Goal: Information Seeking & Learning: Learn about a topic

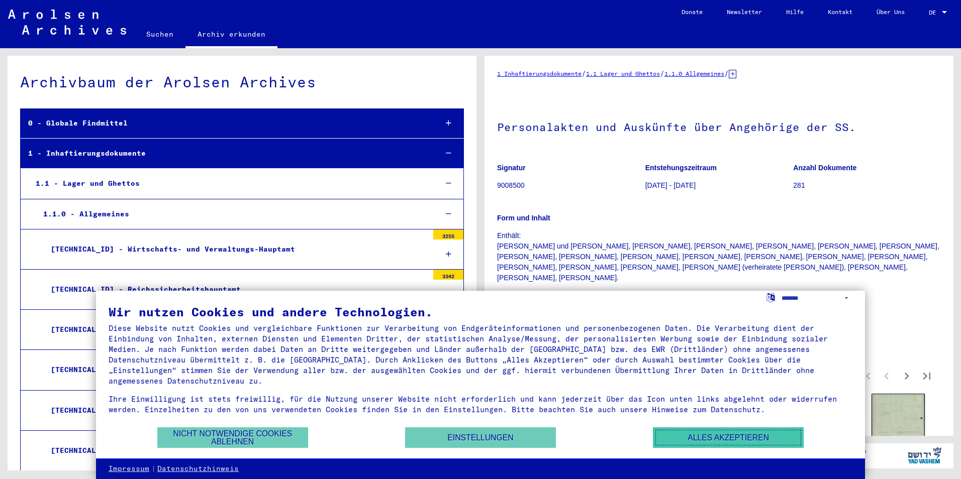
click at [694, 443] on button "Alles akzeptieren" at bounding box center [728, 438] width 151 height 21
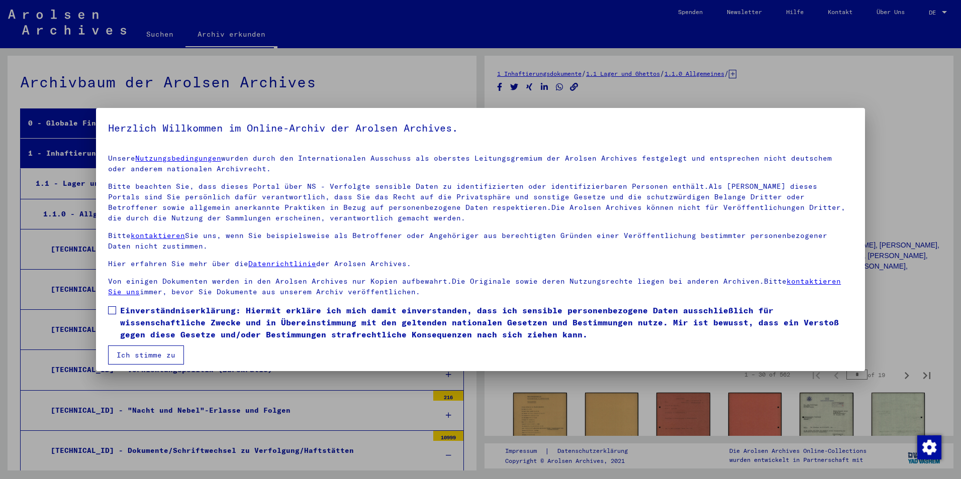
scroll to position [4676, 0]
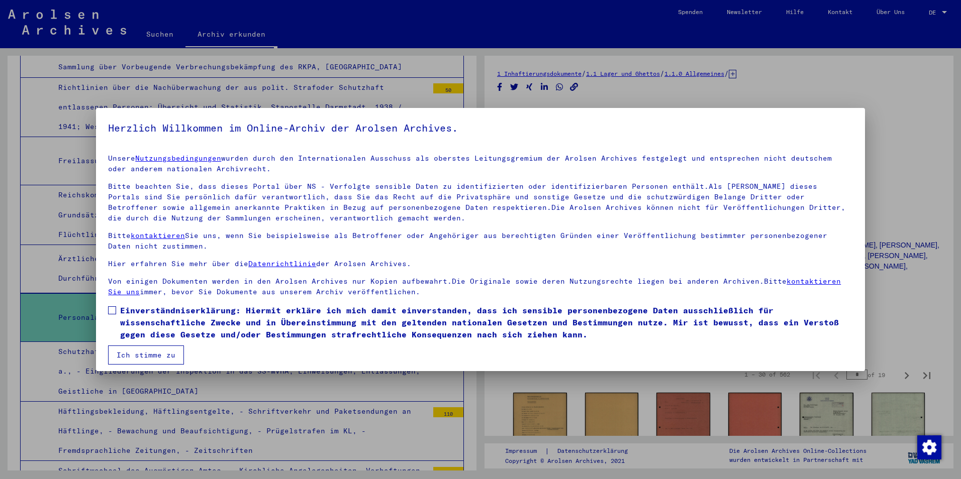
click at [115, 313] on span at bounding box center [112, 311] width 8 height 8
click at [133, 350] on button "Ich stimme zu" at bounding box center [146, 355] width 76 height 19
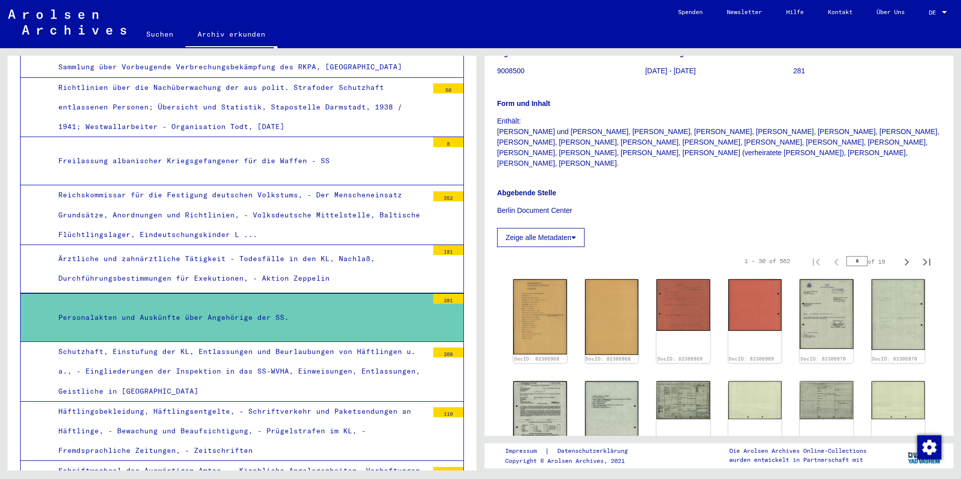
scroll to position [101, 0]
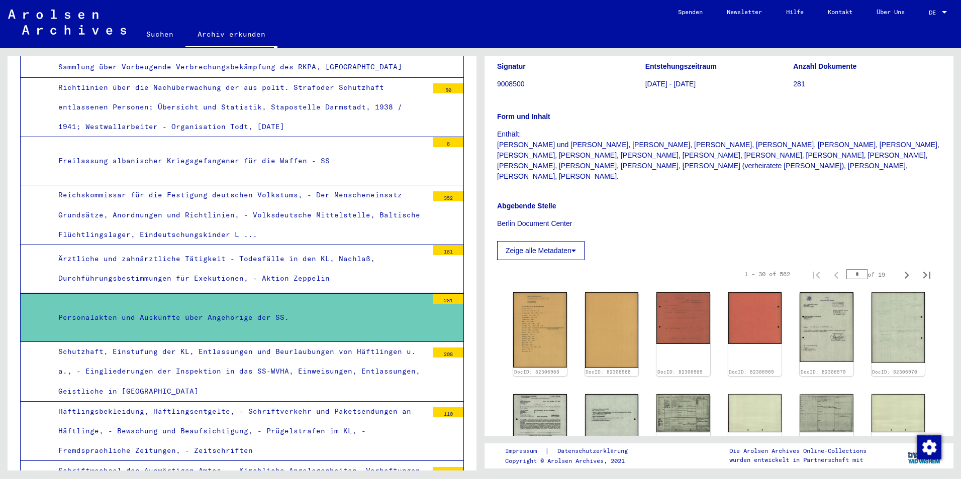
click at [562, 241] on button "Zeige alle Metadaten" at bounding box center [540, 250] width 87 height 19
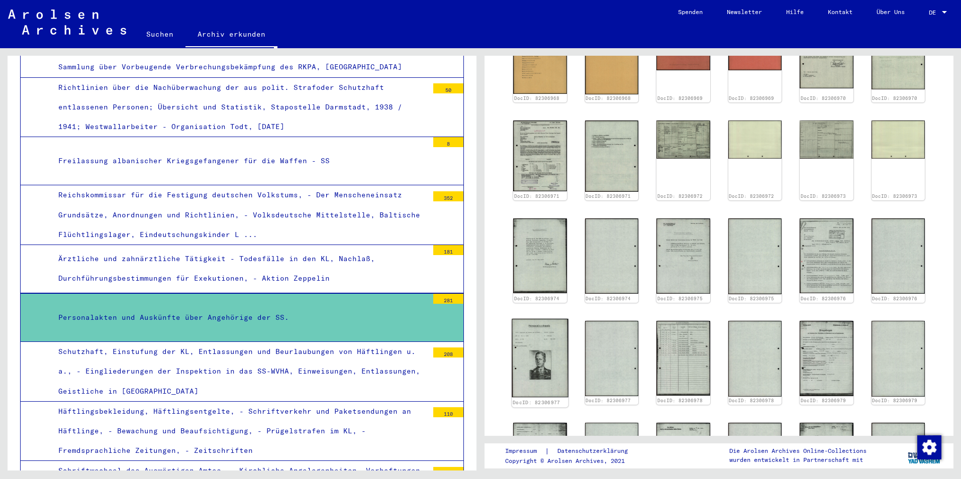
scroll to position [503, 0]
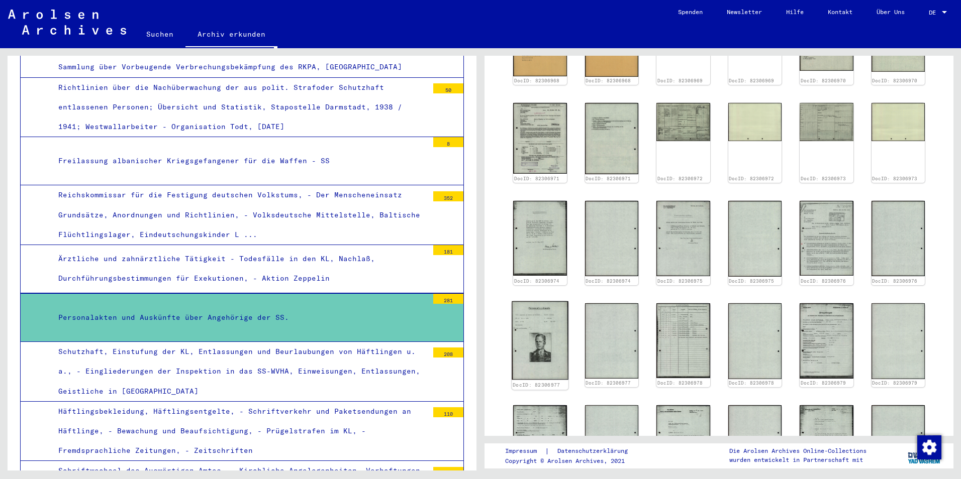
click at [540, 333] on img at bounding box center [540, 341] width 56 height 78
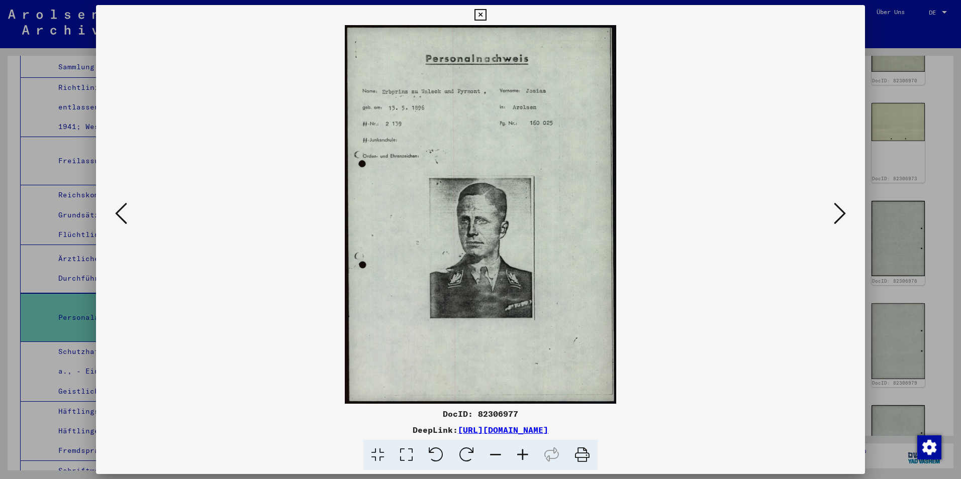
click at [838, 212] on icon at bounding box center [840, 214] width 12 height 24
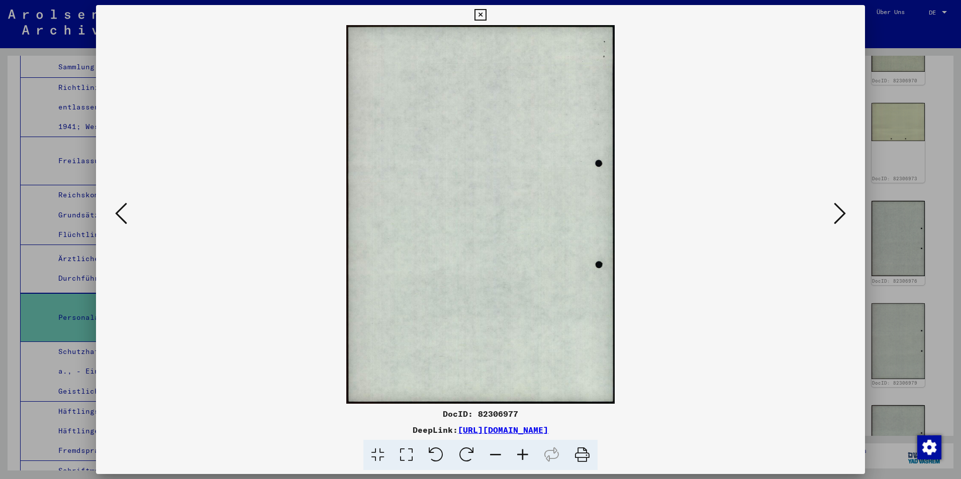
click at [838, 212] on icon at bounding box center [840, 214] width 12 height 24
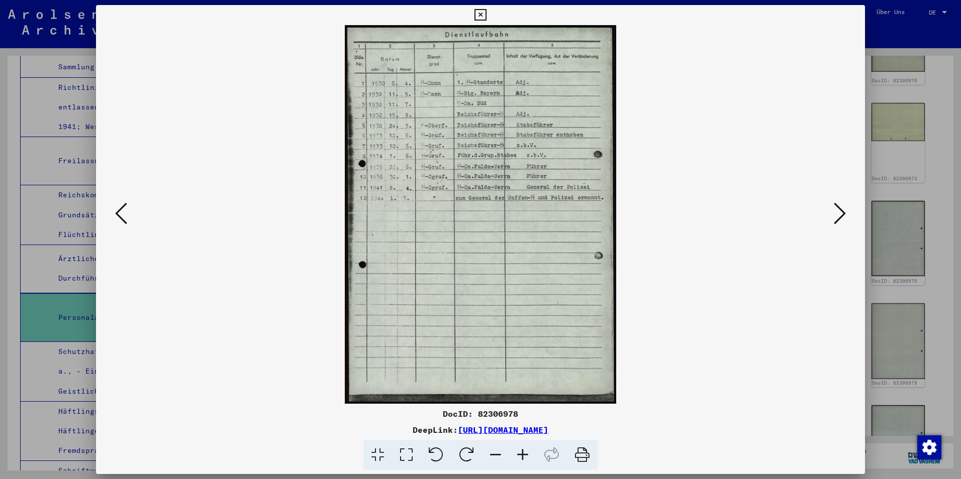
click at [838, 212] on icon at bounding box center [840, 214] width 12 height 24
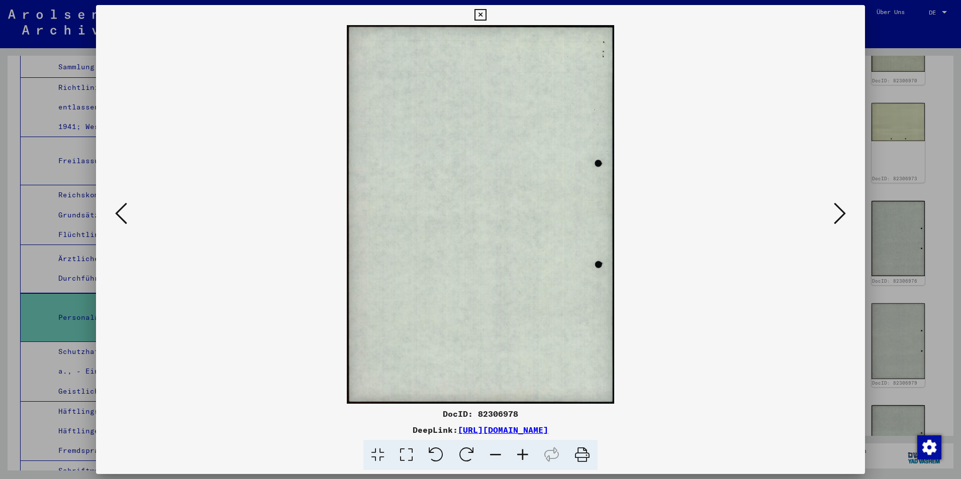
click at [838, 212] on icon at bounding box center [840, 214] width 12 height 24
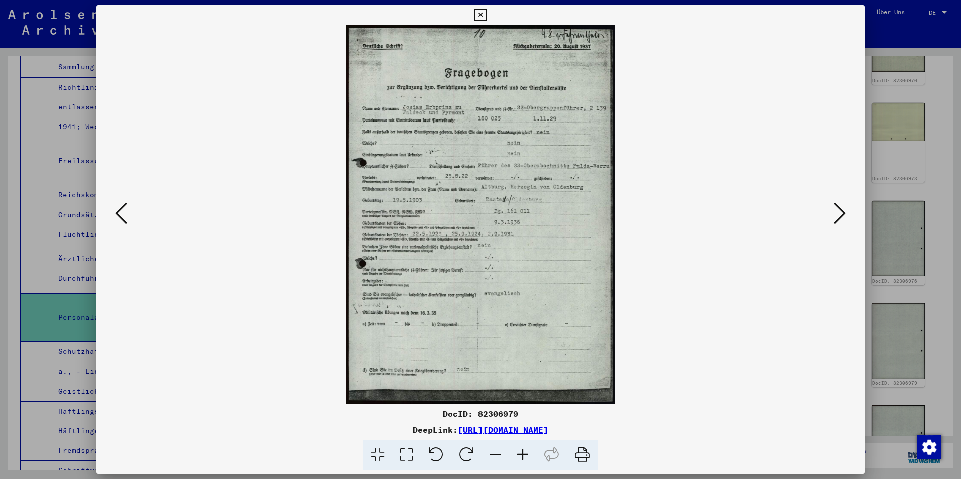
click at [838, 212] on icon at bounding box center [840, 214] width 12 height 24
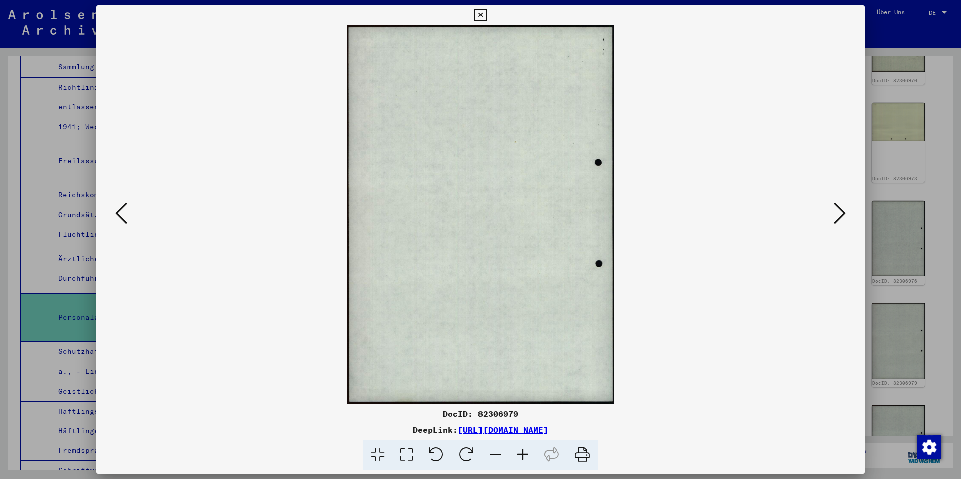
click at [838, 212] on icon at bounding box center [840, 214] width 12 height 24
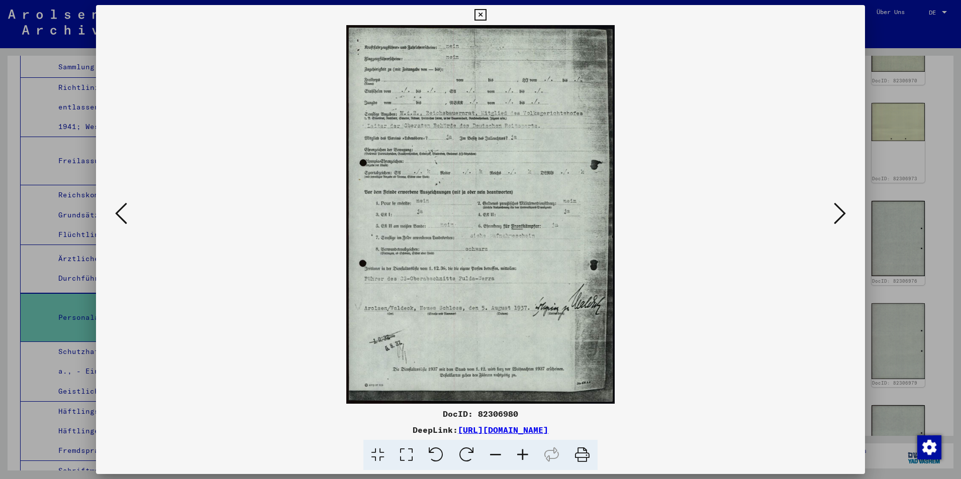
click at [838, 212] on icon at bounding box center [840, 214] width 12 height 24
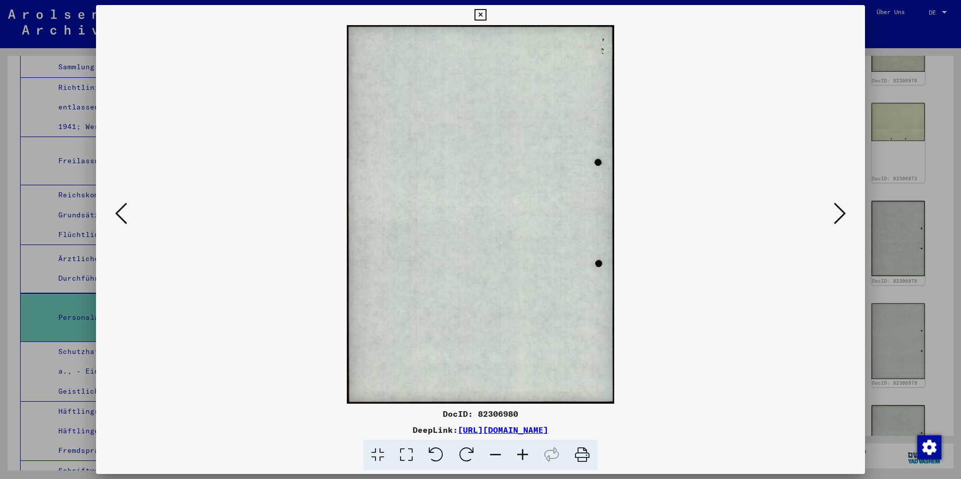
click at [838, 212] on icon at bounding box center [840, 214] width 12 height 24
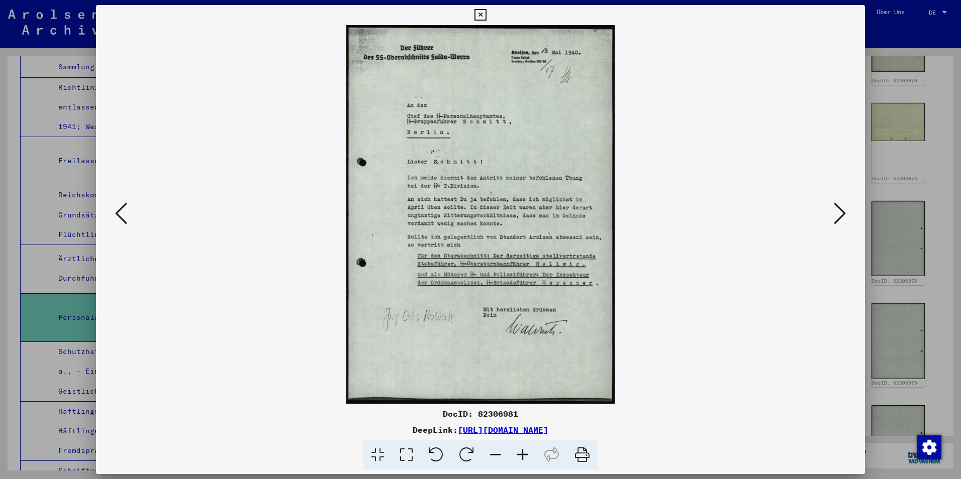
click at [838, 212] on icon at bounding box center [840, 214] width 12 height 24
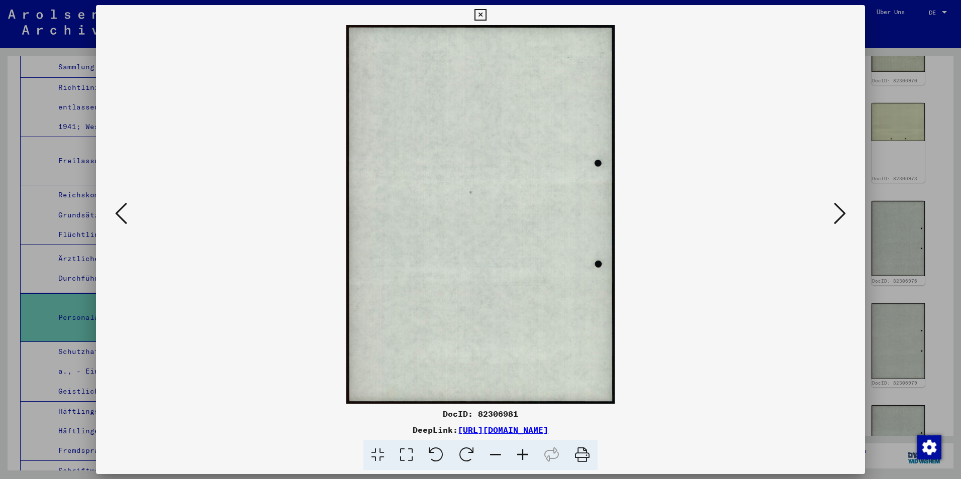
click at [838, 212] on icon at bounding box center [840, 214] width 12 height 24
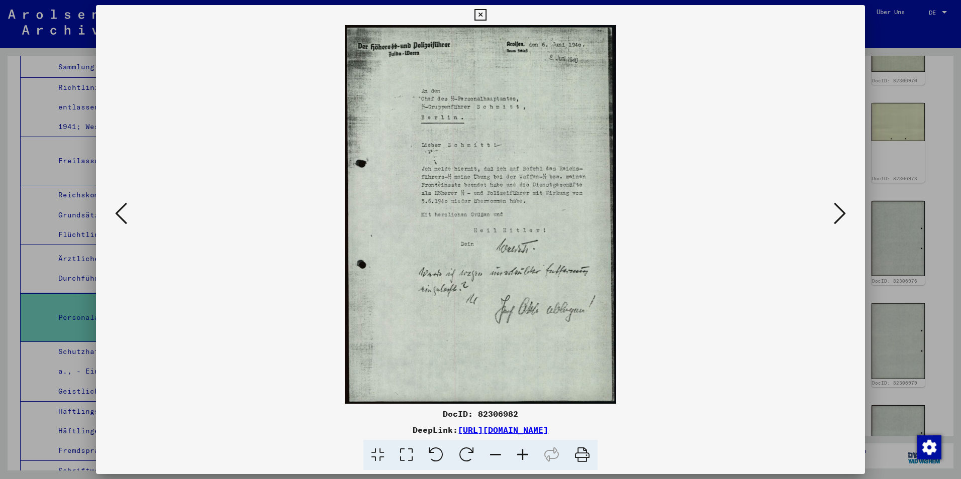
click at [838, 212] on icon at bounding box center [840, 214] width 12 height 24
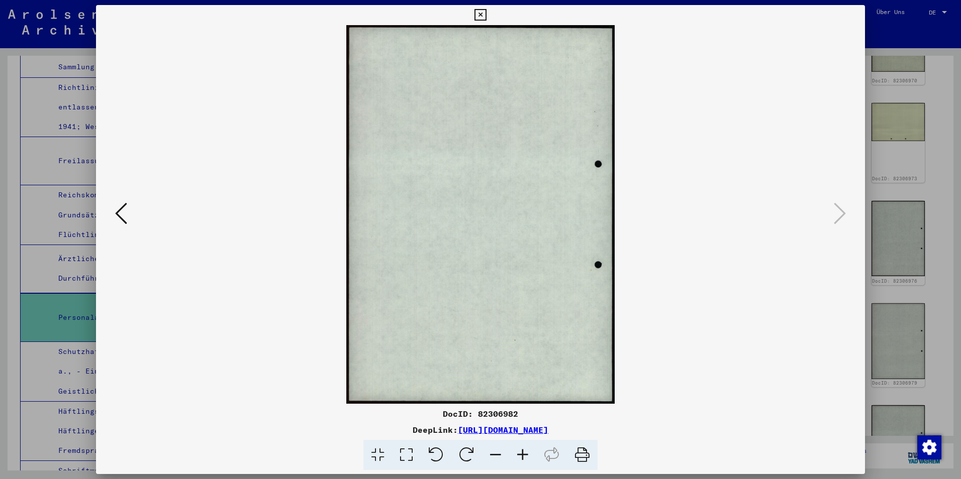
click at [480, 15] on icon at bounding box center [480, 15] width 12 height 12
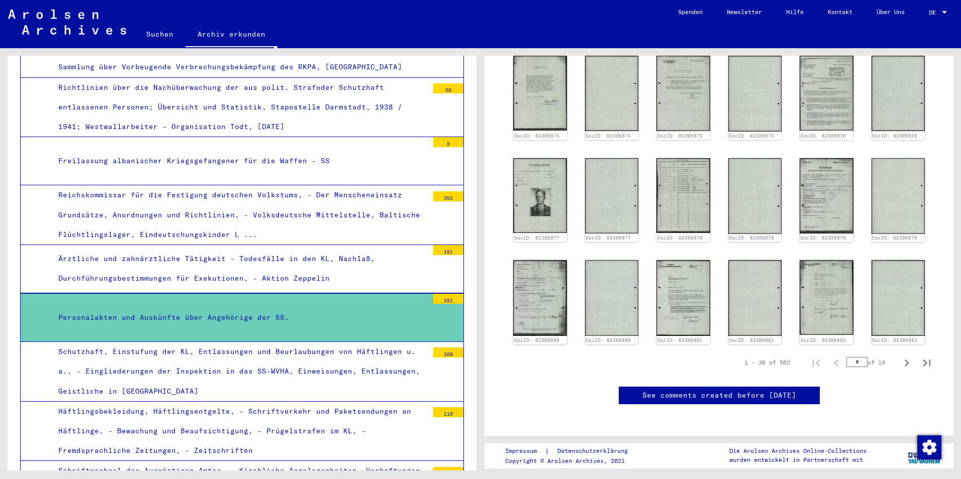
scroll to position [346, 0]
